Goal: Obtain resource: Obtain resource

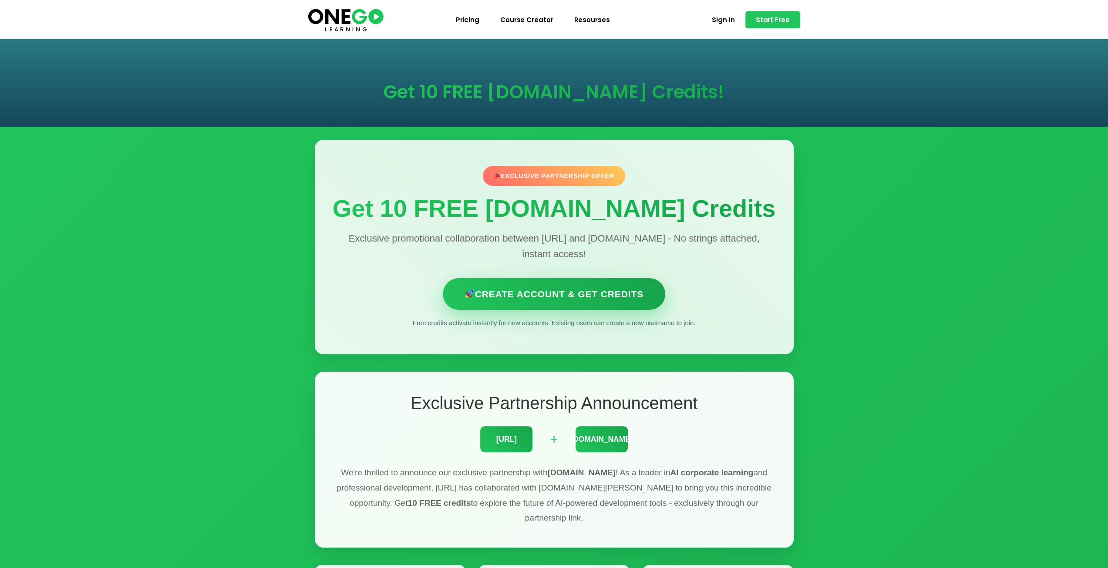
drag, startPoint x: 0, startPoint y: 0, endPoint x: 636, endPoint y: 292, distance: 699.4
click at [636, 292] on link "Create Account & Get Credits" at bounding box center [554, 294] width 222 height 32
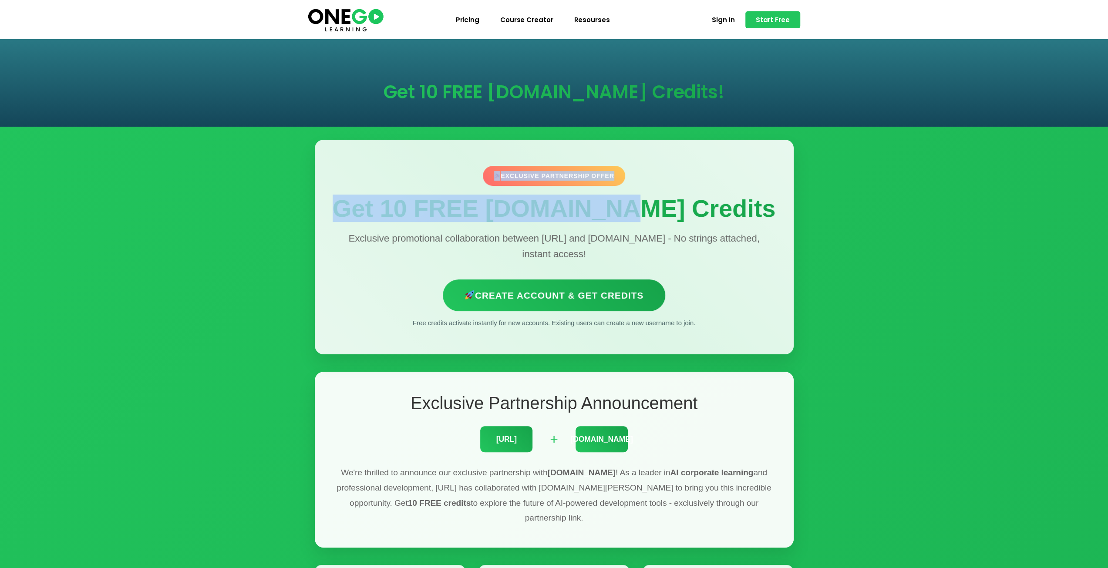
drag, startPoint x: 621, startPoint y: 194, endPoint x: 731, endPoint y: 205, distance: 110.2
click at [723, 203] on div "Exclusive Partnership Offer Get 10 FREE [DOMAIN_NAME] Credits Exclusive promoti…" at bounding box center [554, 247] width 479 height 215
click at [710, 352] on div "Exclusive Partnership Offer Get 10 FREE [DOMAIN_NAME] Credits Exclusive promoti…" at bounding box center [554, 247] width 479 height 215
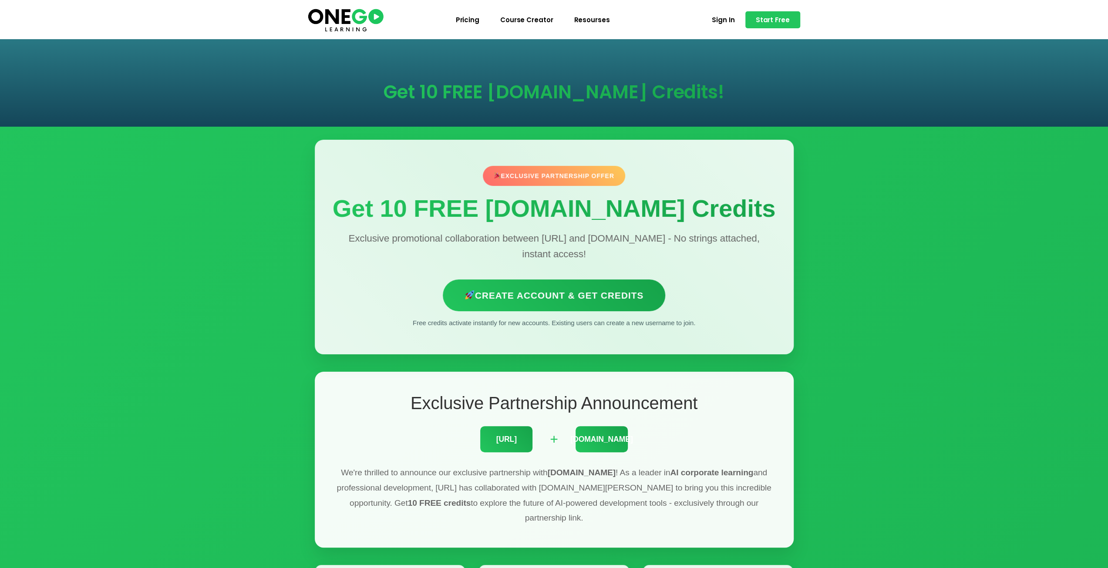
drag, startPoint x: 468, startPoint y: 317, endPoint x: 834, endPoint y: 347, distance: 367.4
click at [400, 478] on p "We're thrilled to announce our exclusive partnership with [DOMAIN_NAME] ! As a …" at bounding box center [554, 495] width 444 height 60
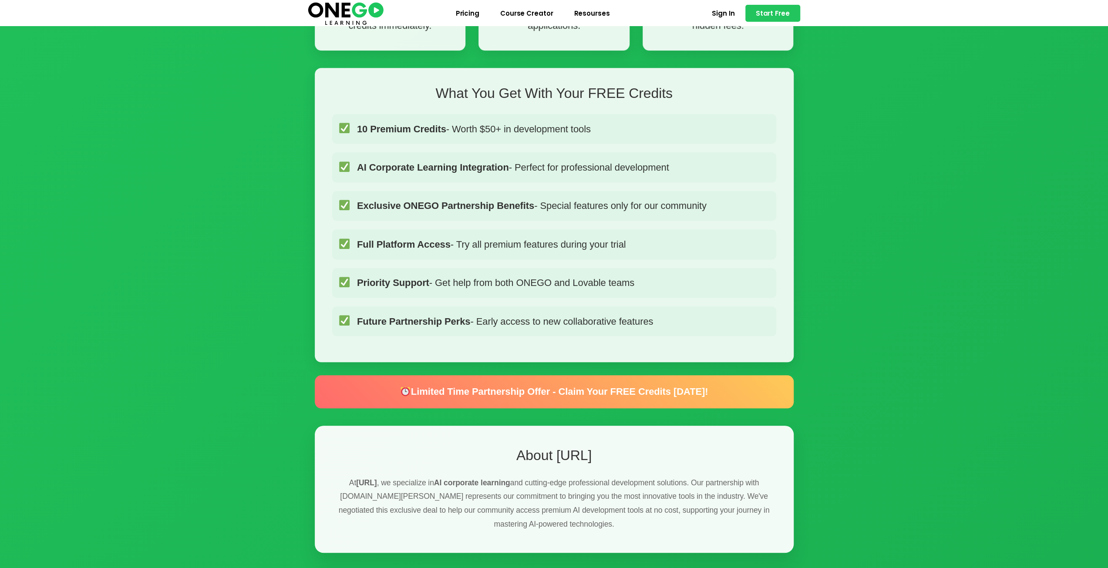
scroll to position [697, 0]
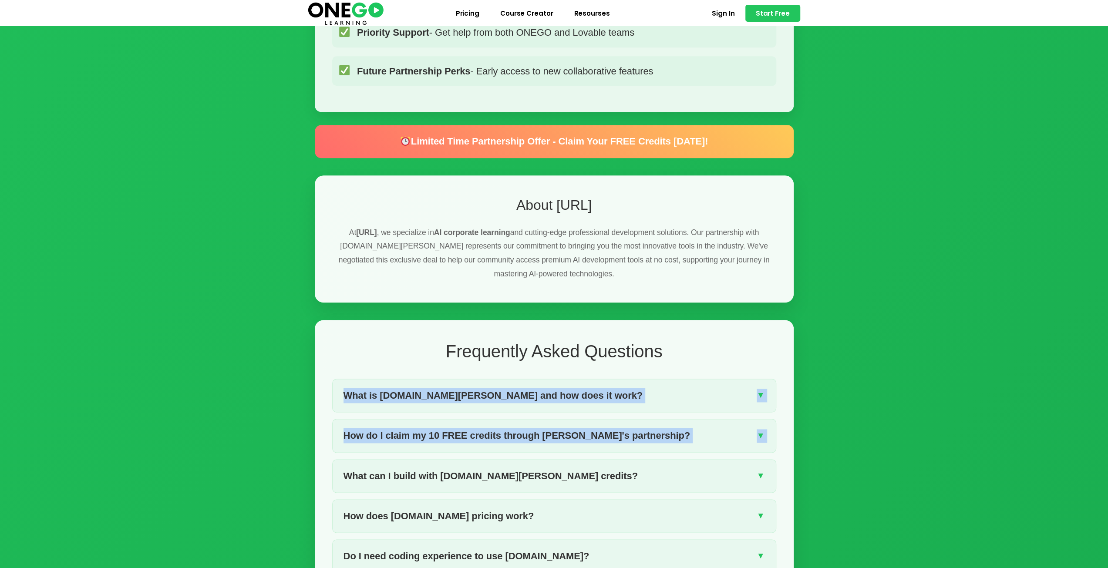
drag, startPoint x: 314, startPoint y: 455, endPoint x: 316, endPoint y: 460, distance: 5.4
click at [315, 460] on div "Exclusive Partnership Offer Get 10 FREE [DOMAIN_NAME] Credits Exclusive promoti…" at bounding box center [554, 296] width 496 height 2172
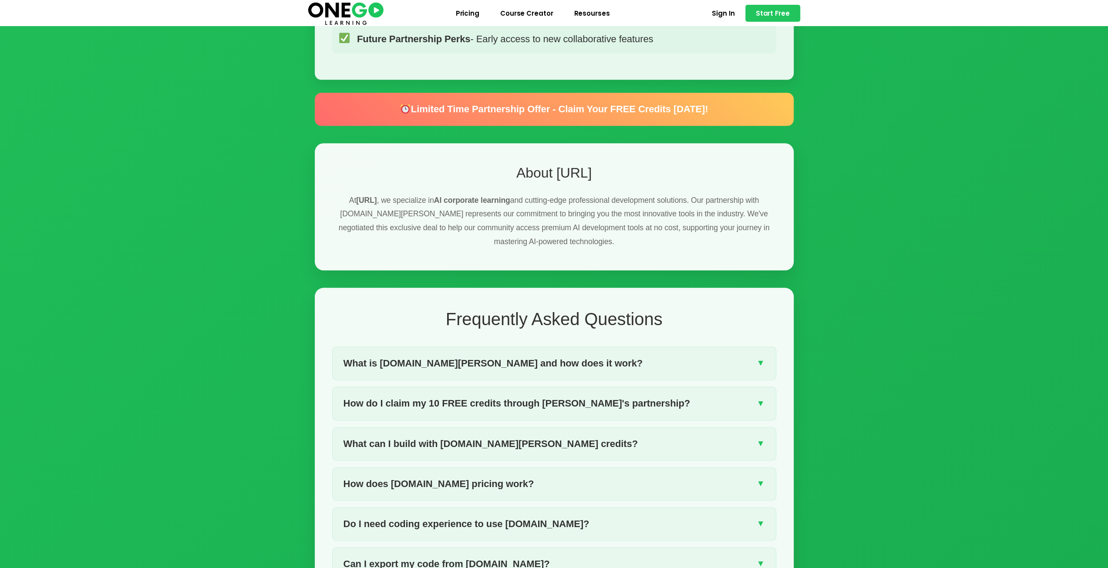
click at [346, 10] on img at bounding box center [345, 13] width 79 height 26
